Goal: Navigation & Orientation: Find specific page/section

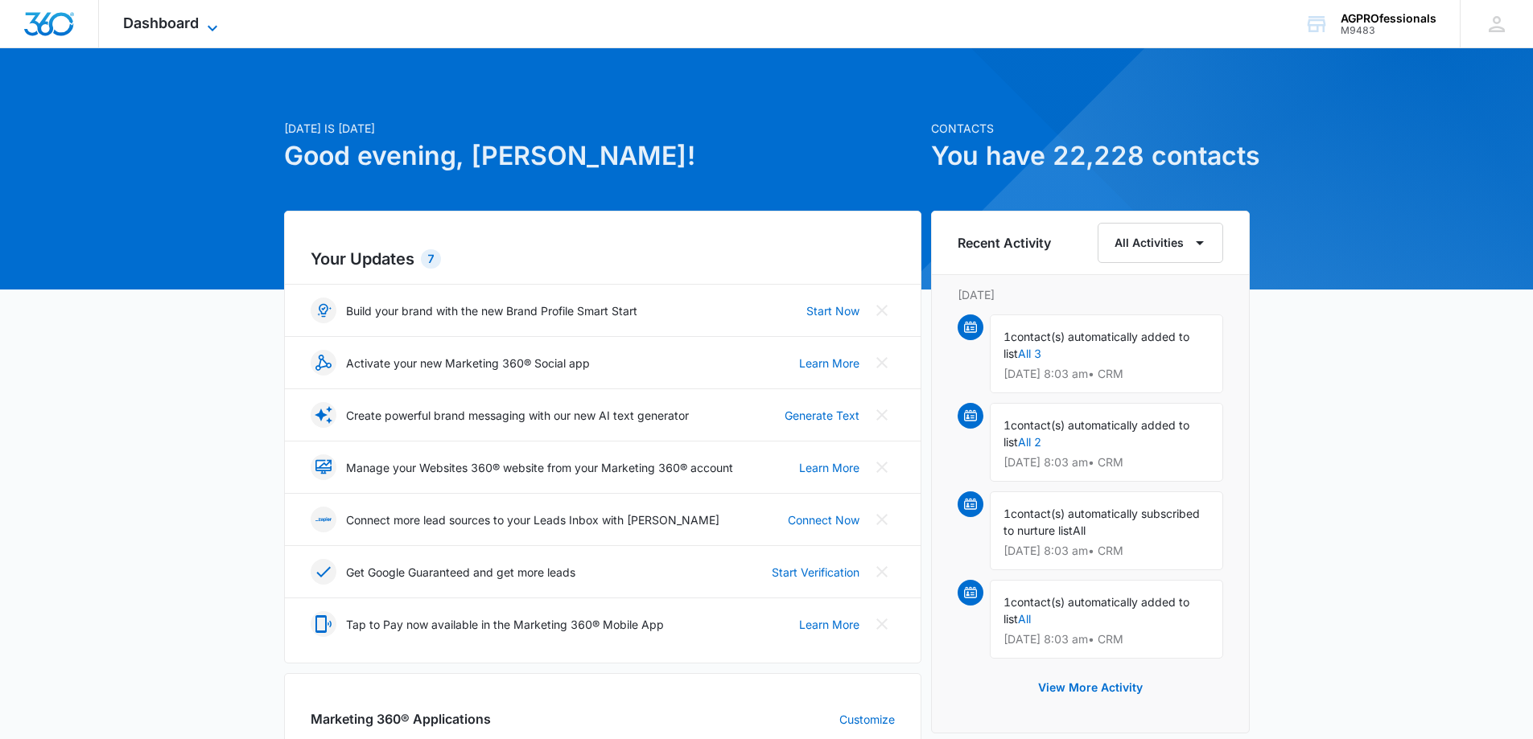
click at [154, 25] on span "Dashboard" at bounding box center [161, 22] width 76 height 17
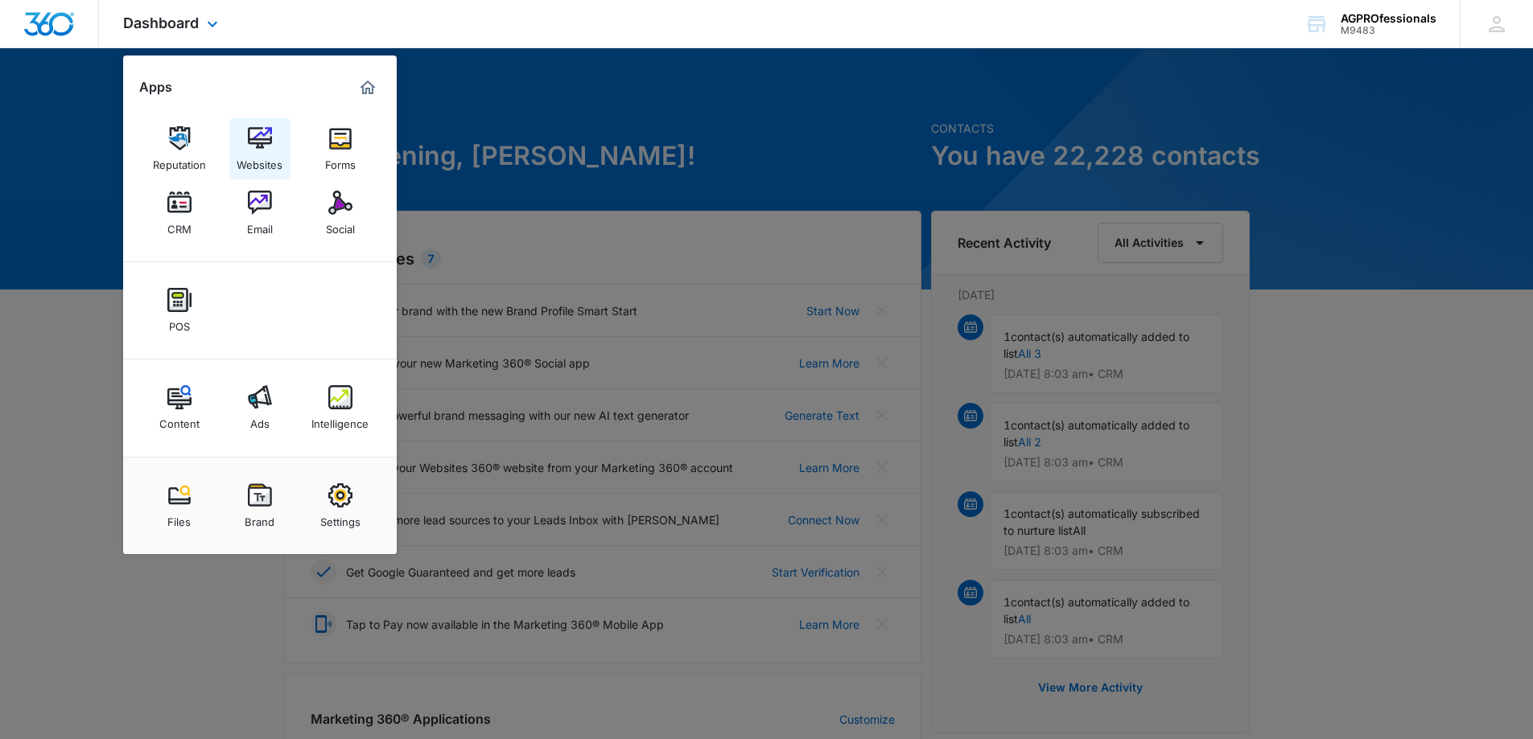
click at [254, 144] on img at bounding box center [260, 138] width 24 height 24
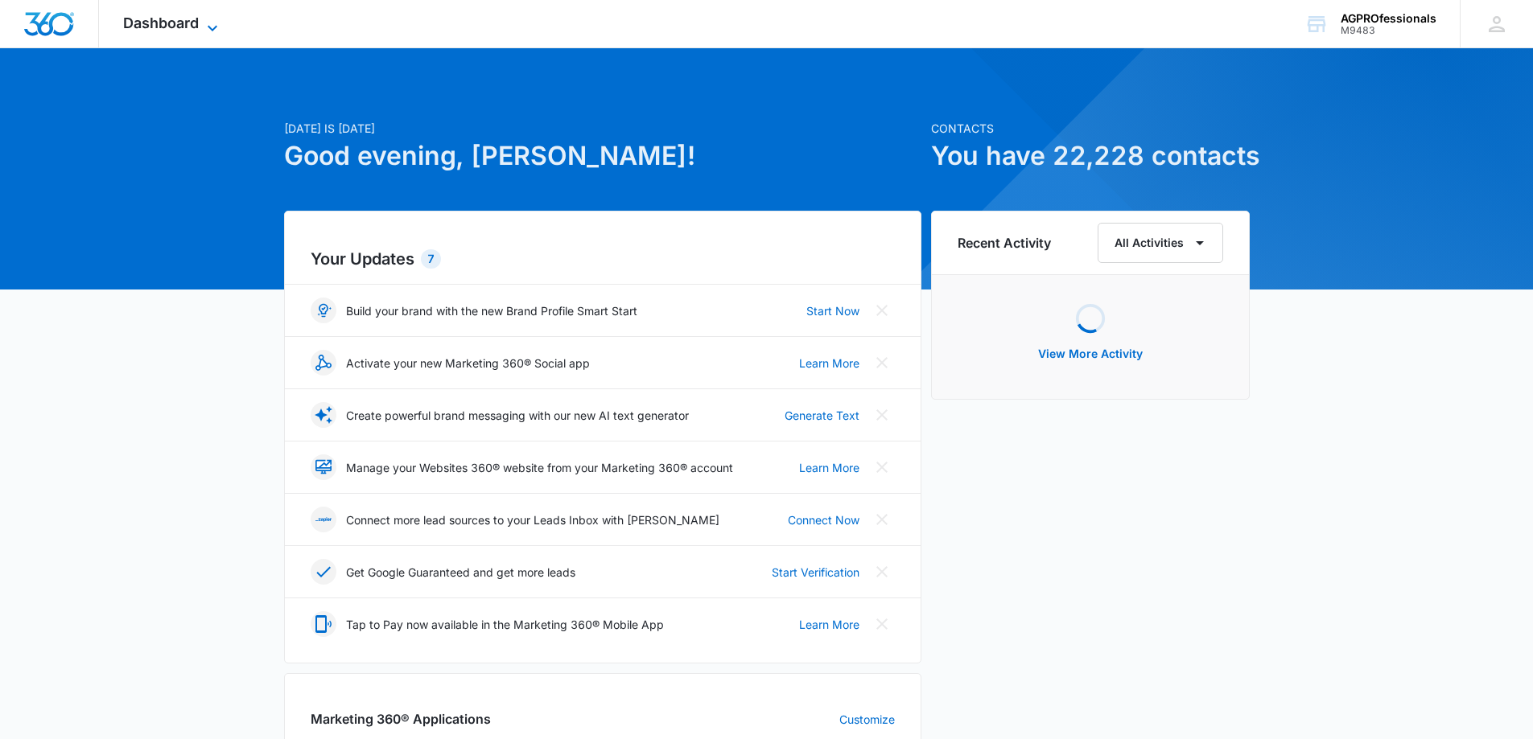
click at [167, 24] on span "Dashboard" at bounding box center [161, 22] width 76 height 17
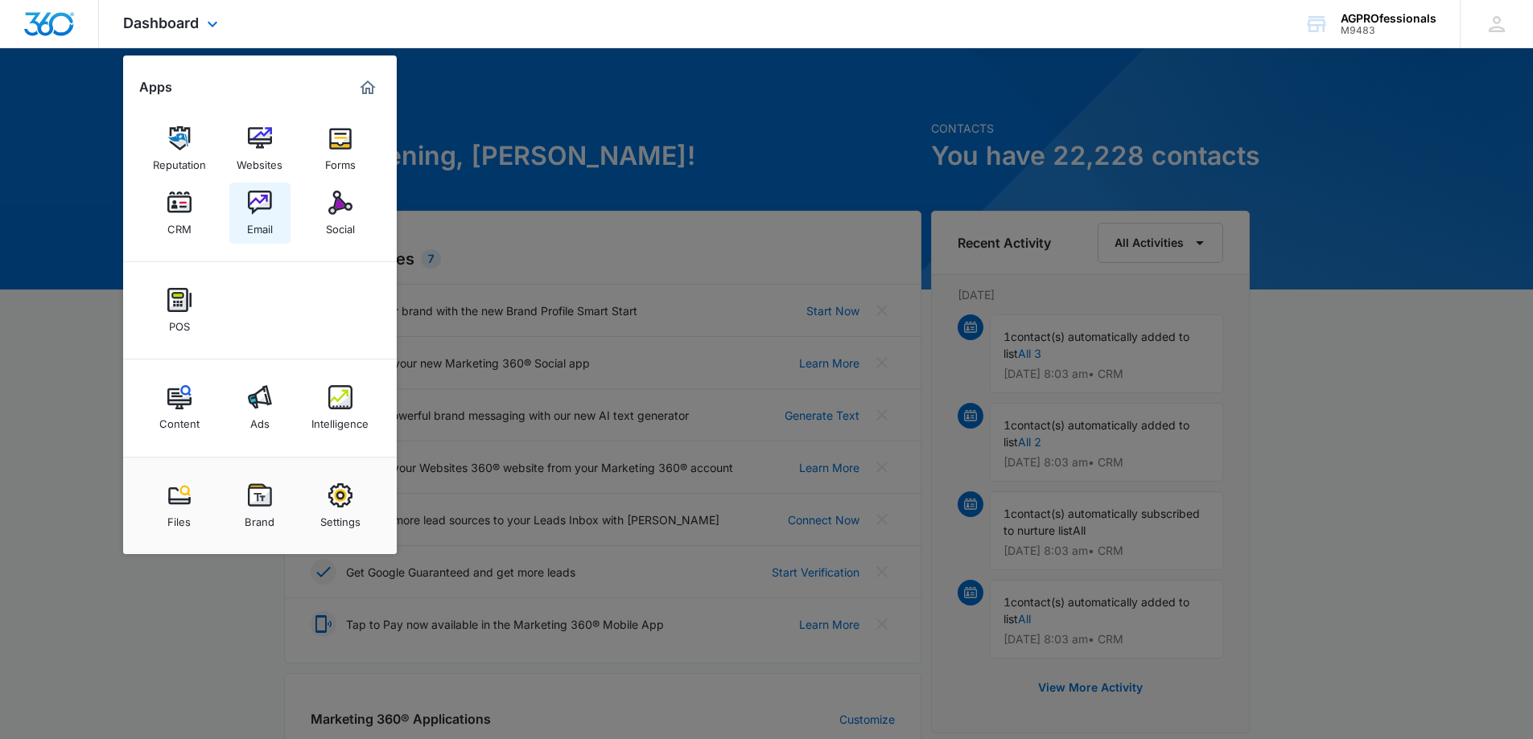
click at [254, 196] on img at bounding box center [260, 203] width 24 height 24
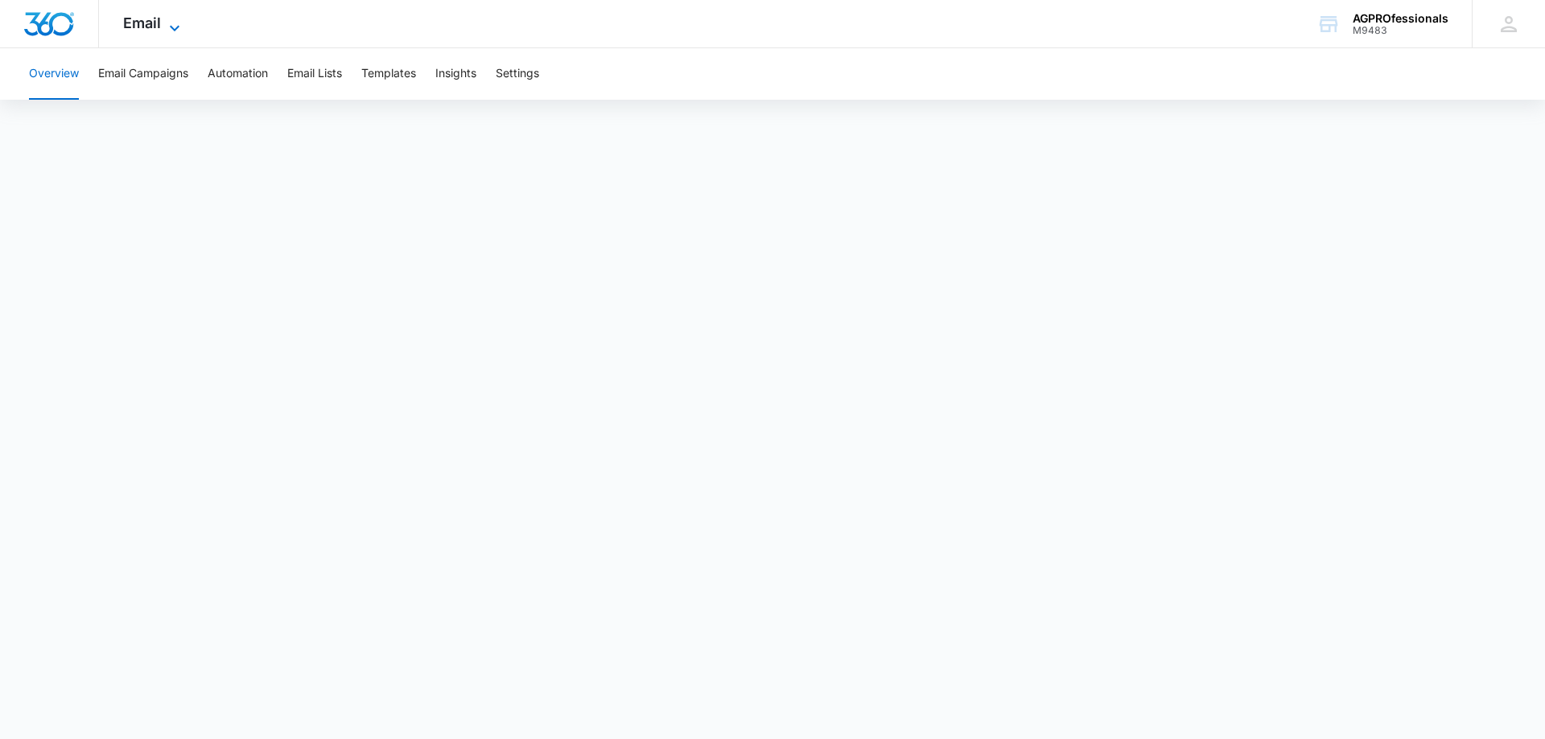
click at [143, 23] on span "Email" at bounding box center [142, 22] width 38 height 17
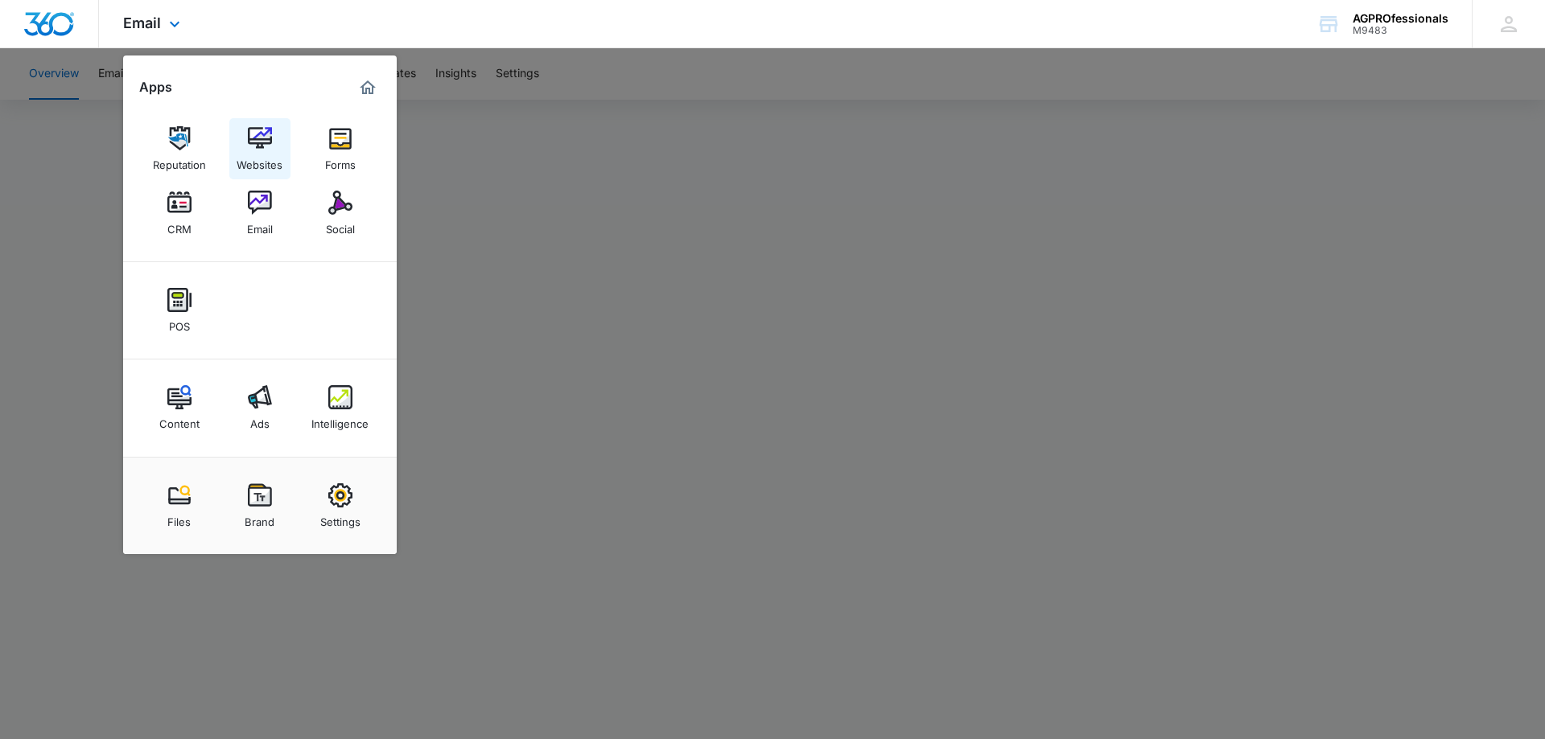
click at [253, 137] on img at bounding box center [260, 138] width 24 height 24
